Goal: Navigation & Orientation: Find specific page/section

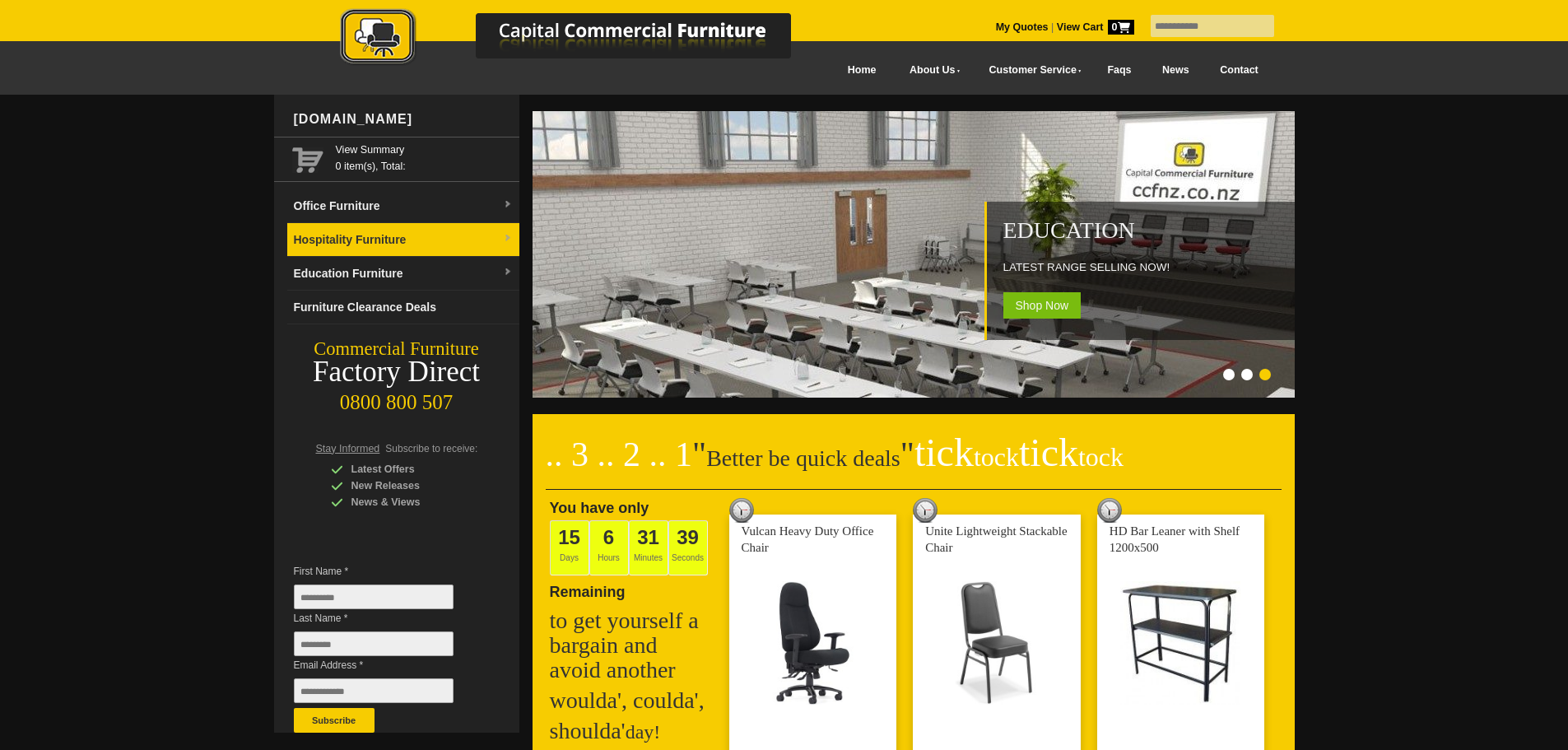
click at [419, 238] on link "Hospitality Furniture" at bounding box center [403, 240] width 232 height 34
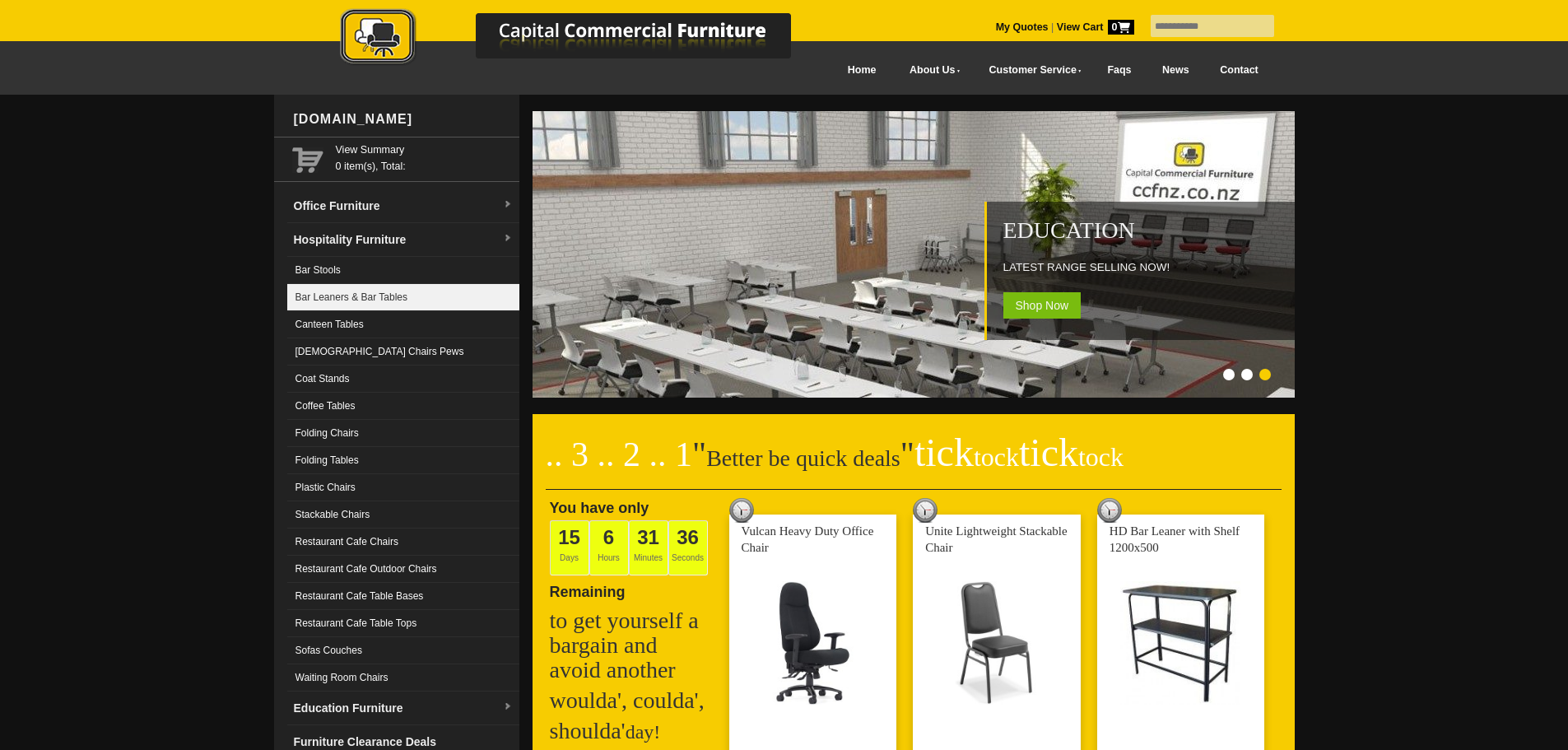
click at [398, 295] on link "Bar Leaners & Bar Tables" at bounding box center [403, 297] width 232 height 27
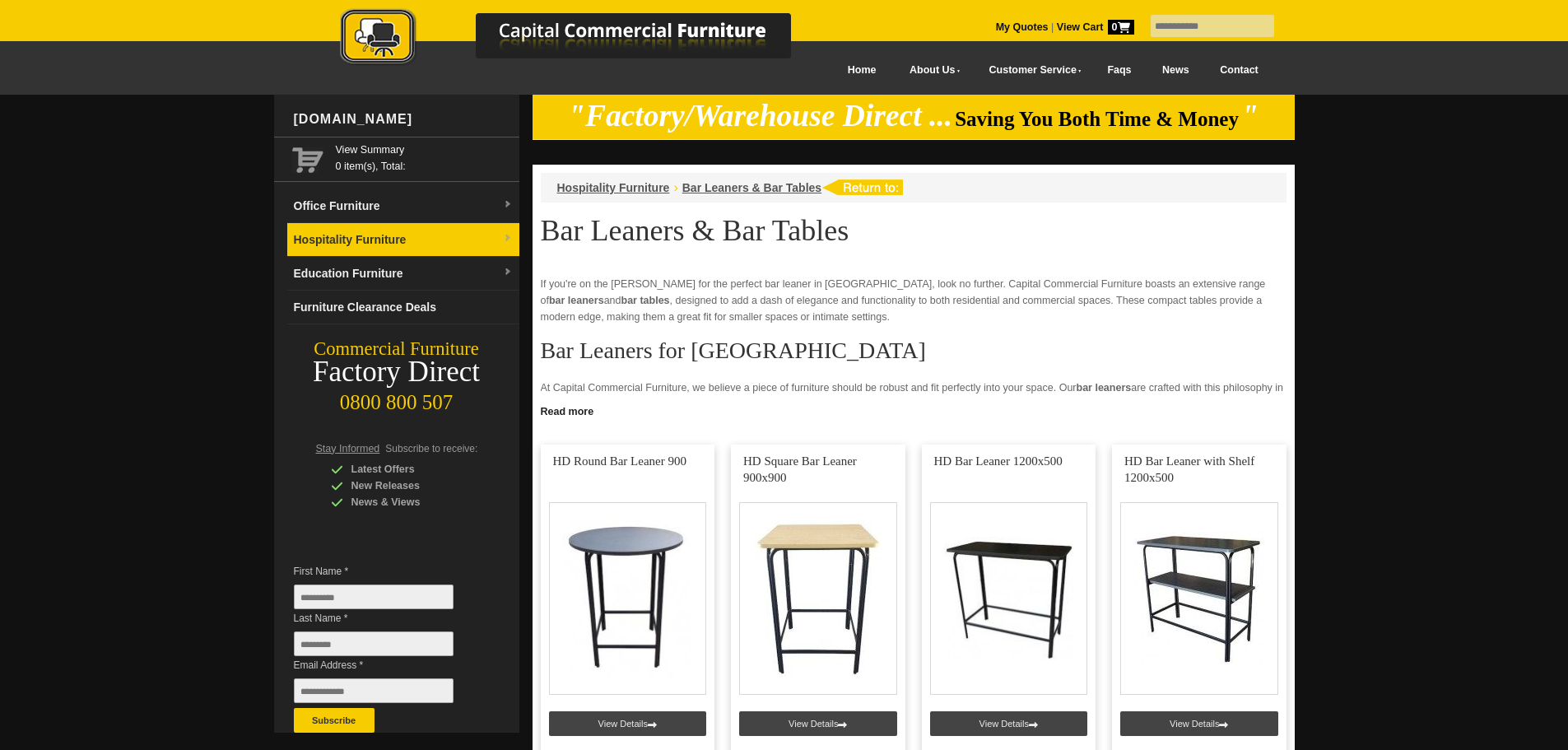
click at [430, 234] on link "Hospitality Furniture" at bounding box center [403, 240] width 232 height 34
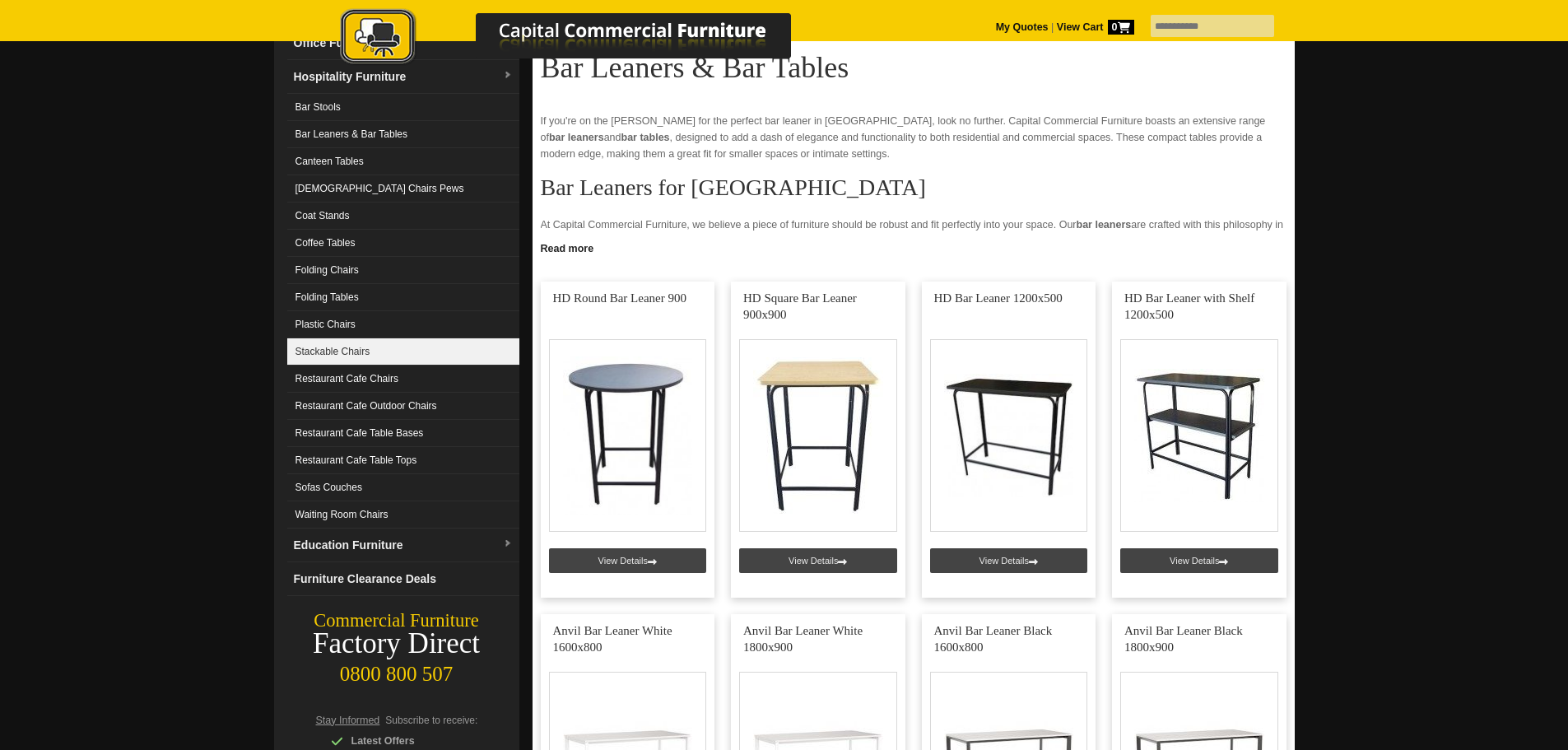
scroll to position [165, 0]
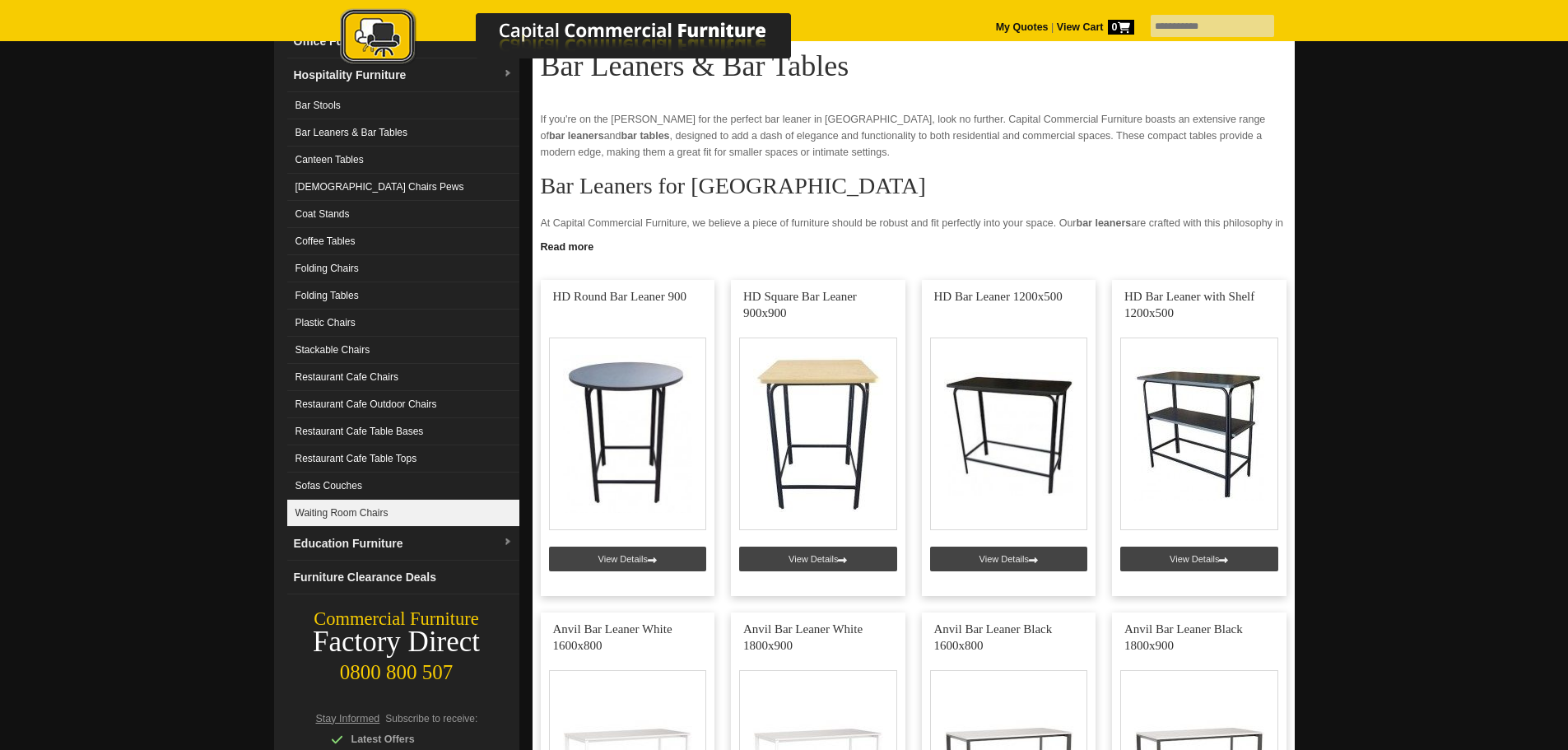
click at [360, 509] on link "Waiting Room Chairs" at bounding box center [403, 513] width 232 height 27
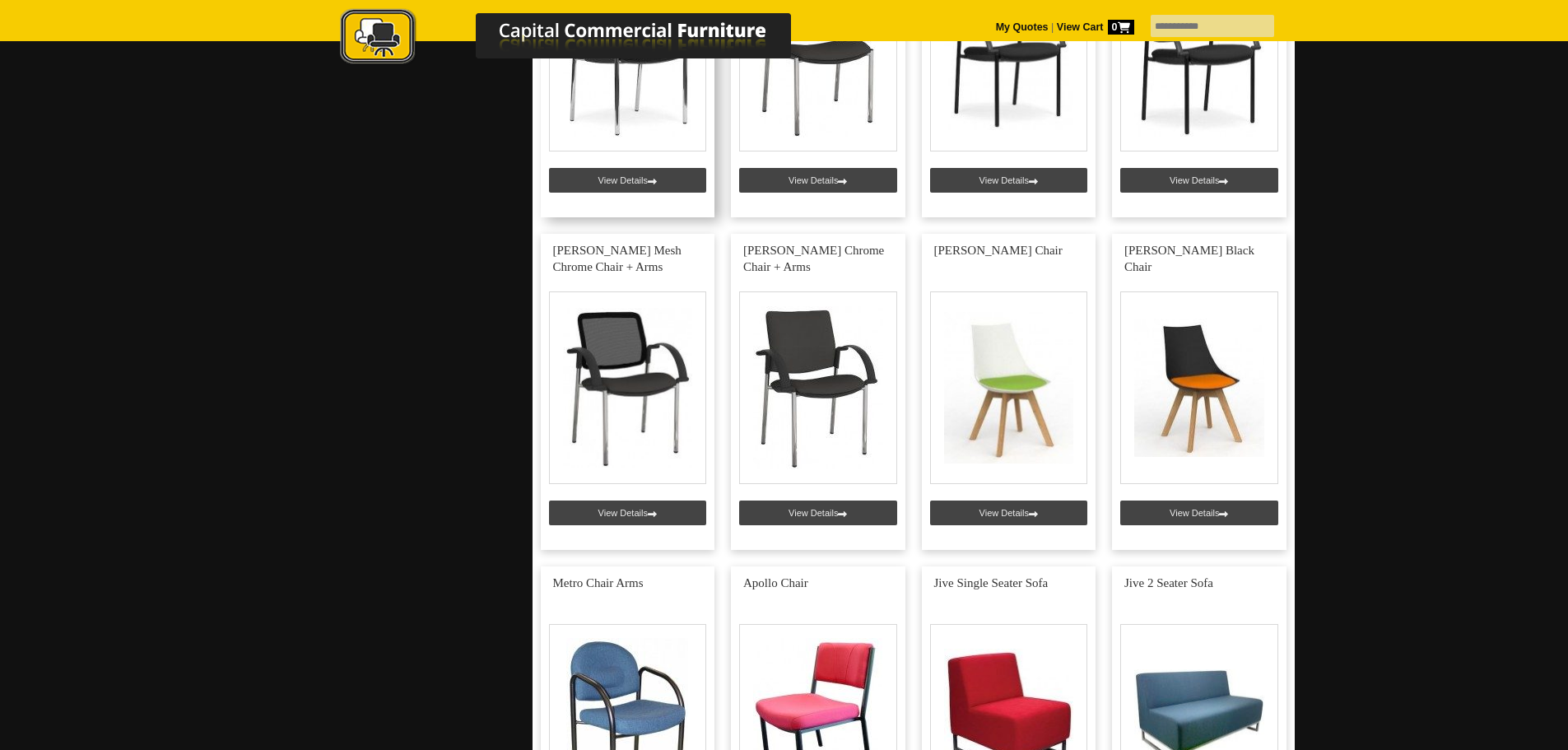
scroll to position [4114, 0]
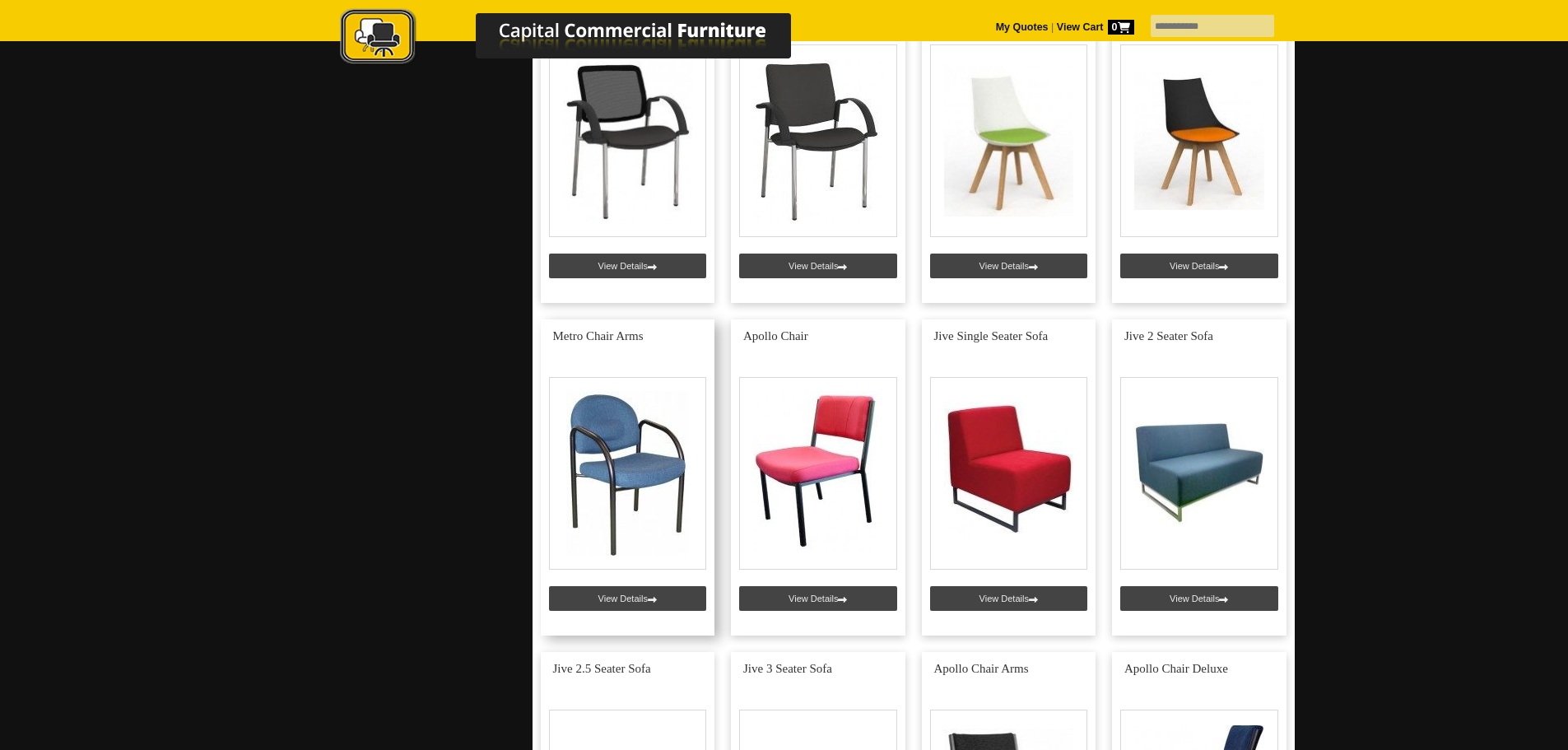
click at [629, 446] on link at bounding box center [627, 477] width 174 height 316
